Goal: Communication & Community: Ask a question

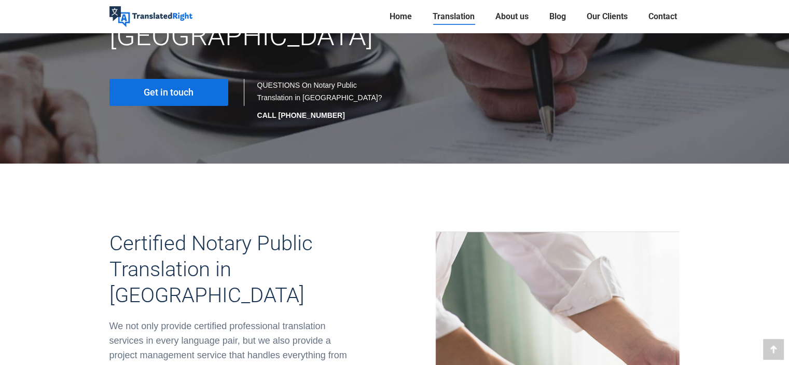
scroll to position [216, 0]
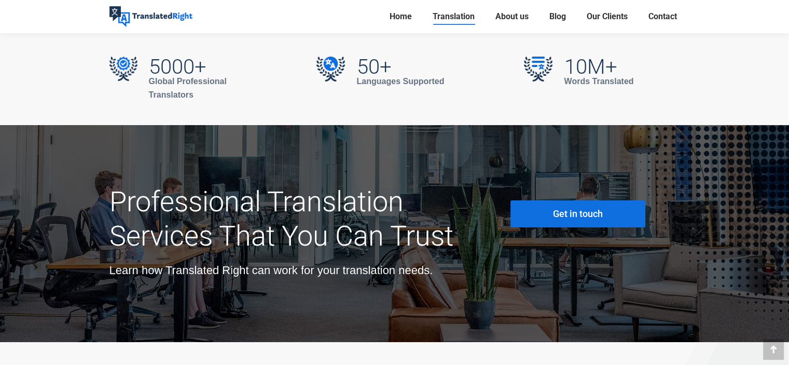
scroll to position [3731, 0]
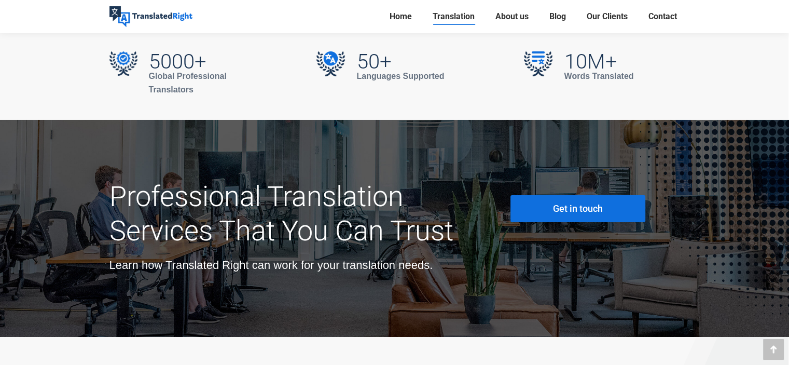
click at [547, 195] on link "Get in touch" at bounding box center [578, 208] width 135 height 27
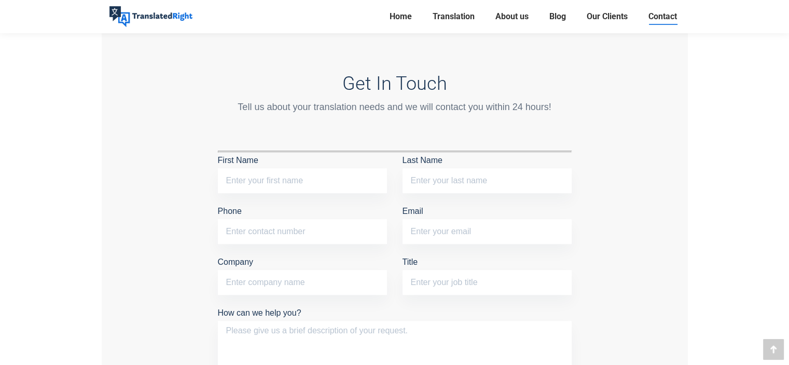
scroll to position [784, 0]
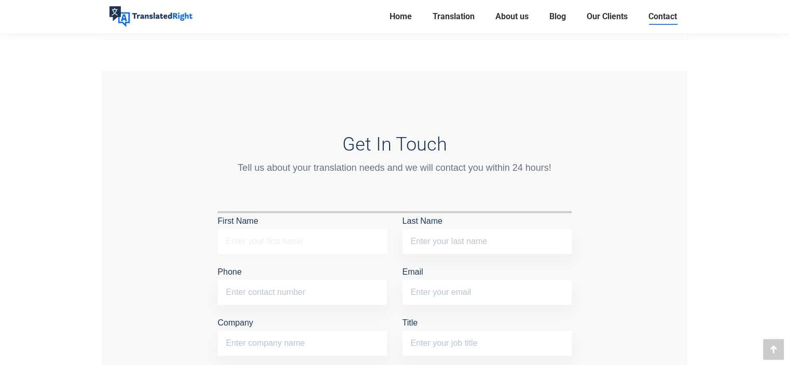
click at [300, 230] on input "First Name" at bounding box center [302, 241] width 169 height 25
type input "[PERSON_NAME]"
type input "Oo"
type input "91070796"
click at [441, 288] on input "Email" at bounding box center [487, 292] width 169 height 25
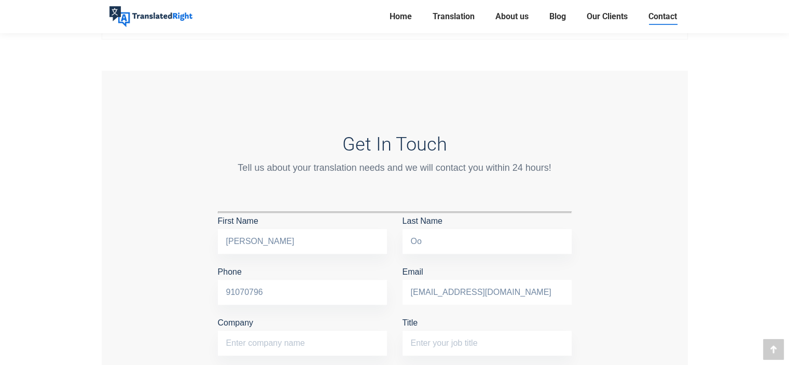
type input "[EMAIL_ADDRESS][DOMAIN_NAME]"
click at [376, 300] on input "91070796" at bounding box center [302, 292] width 169 height 25
click at [529, 84] on div "Get In Touch Tell us about your translation needs and we will contact you withi…" at bounding box center [395, 318] width 586 height 494
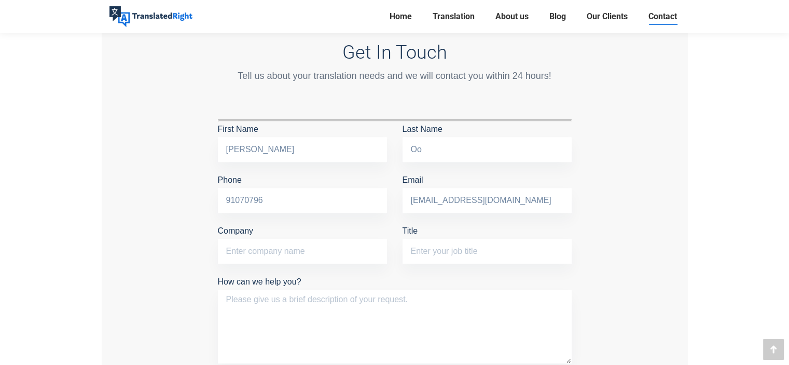
scroll to position [909, 0]
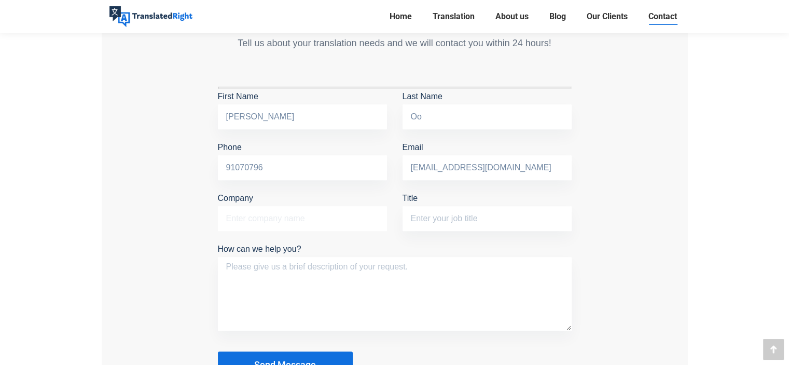
click at [311, 227] on input "Company" at bounding box center [302, 218] width 169 height 25
type input "-"
click at [283, 259] on textarea "How can we help you?" at bounding box center [395, 294] width 354 height 74
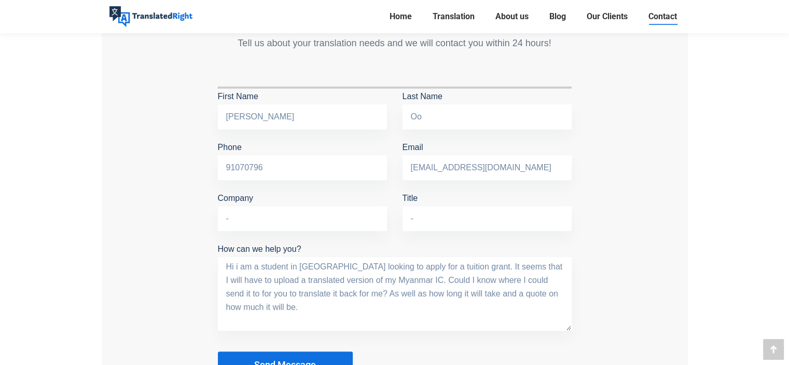
type textarea "Hi i am a student in [GEOGRAPHIC_DATA] looking to apply for a tuition grant. It…"
click at [253, 351] on button "Send Message" at bounding box center [285, 364] width 135 height 27
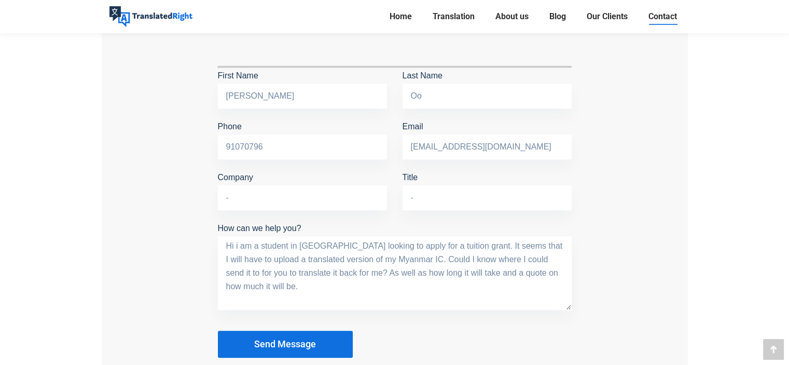
scroll to position [931, 0]
click at [279, 337] on span "Send Message" at bounding box center [285, 342] width 62 height 10
click at [273, 331] on button "Send Message" at bounding box center [285, 342] width 135 height 27
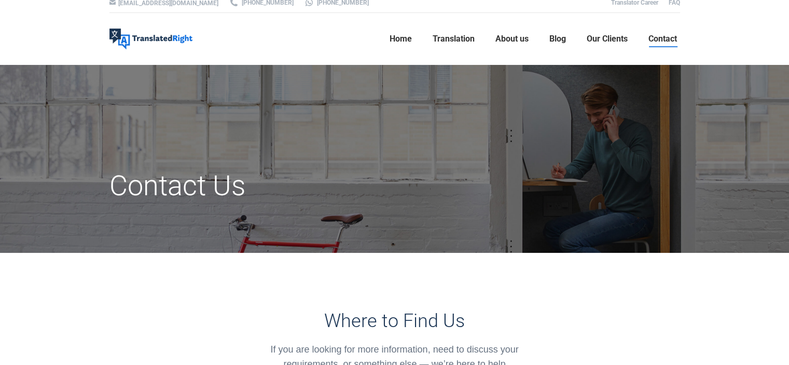
scroll to position [0, 0]
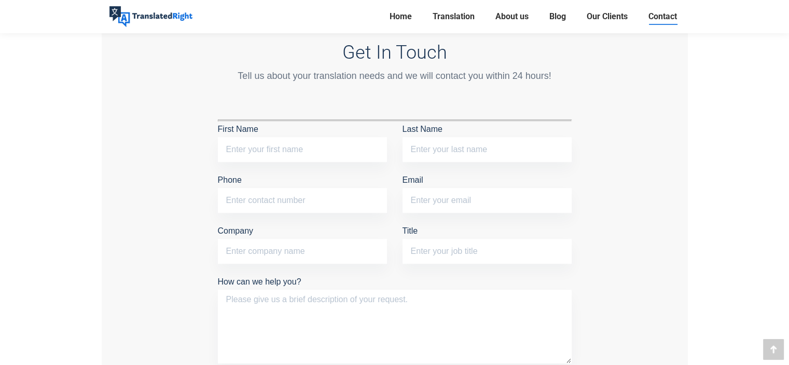
scroll to position [879, 0]
